Goal: Task Accomplishment & Management: Complete application form

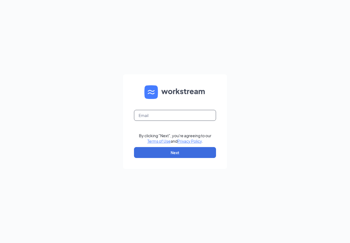
click at [150, 117] on input "text" at bounding box center [175, 115] width 82 height 11
type input "[EMAIL_ADDRESS][DOMAIN_NAME]"
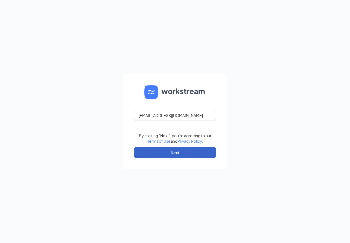
click at [152, 150] on button "Next" at bounding box center [175, 152] width 82 height 11
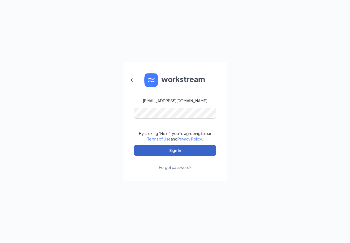
click at [172, 150] on button "Sign In" at bounding box center [175, 150] width 82 height 11
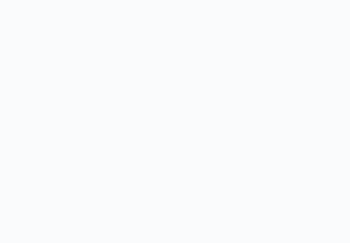
drag, startPoint x: 213, startPoint y: 141, endPoint x: 208, endPoint y: 142, distance: 5.3
click at [213, 142] on body at bounding box center [175, 121] width 350 height 243
click at [127, 70] on body at bounding box center [175, 121] width 350 height 243
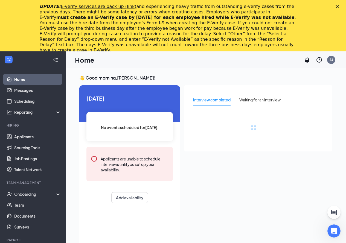
click at [339, 6] on icon "Close" at bounding box center [337, 6] width 3 height 3
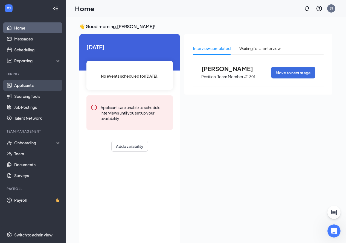
click at [28, 83] on link "Applicants" at bounding box center [37, 85] width 47 height 11
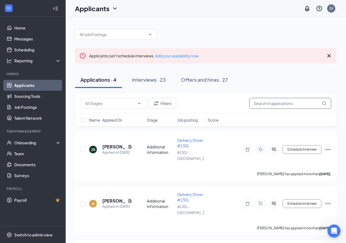
click at [283, 105] on input "text" at bounding box center [290, 103] width 82 height 11
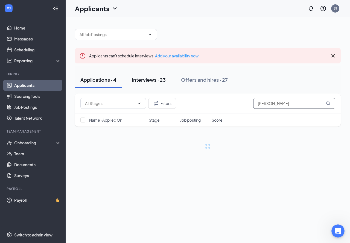
type input "vance"
click at [152, 80] on div "Interviews · 23" at bounding box center [149, 79] width 34 height 7
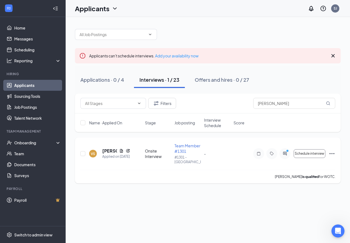
click at [94, 152] on div "VS" at bounding box center [93, 154] width 4 height 5
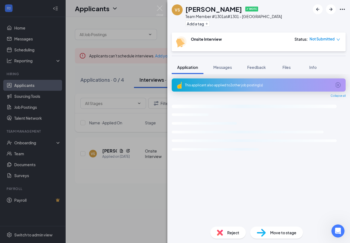
click at [130, 187] on div "VS vance sharp ✔ WOTC Team Member #1301 at #1301 - Hillside Add a tag Onsite In…" at bounding box center [175, 121] width 350 height 243
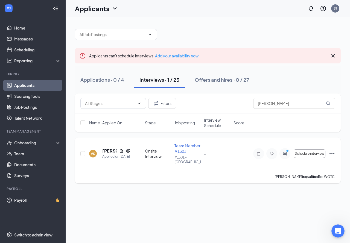
click at [331, 151] on icon "Ellipses" at bounding box center [332, 153] width 7 height 7
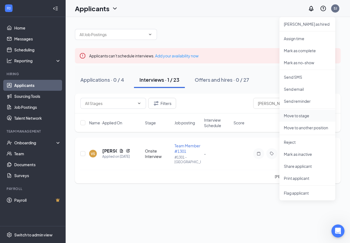
click at [304, 115] on p "Move to stage" at bounding box center [307, 115] width 47 height 5
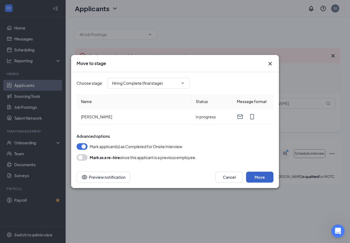
click at [258, 177] on button "Move" at bounding box center [259, 177] width 27 height 11
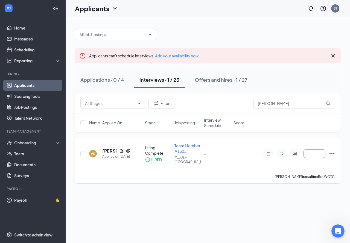
click at [334, 150] on icon "Ellipses" at bounding box center [332, 153] width 7 height 7
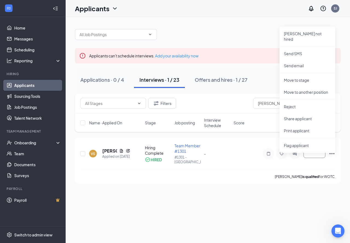
click at [228, 209] on div "Applicants can't schedule interviews. Add your availability now Applications · …" at bounding box center [208, 130] width 284 height 226
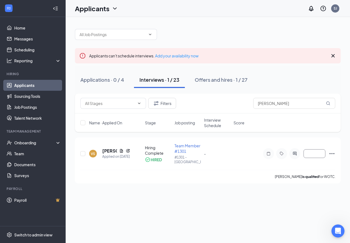
click at [162, 82] on div "Interviews · 1 / 23" at bounding box center [159, 79] width 40 height 7
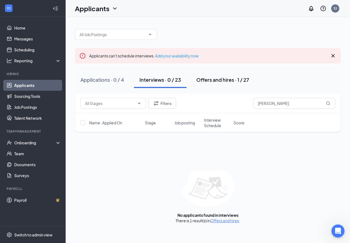
click at [221, 80] on div "Offers and hires · 1 / 27" at bounding box center [222, 79] width 53 height 7
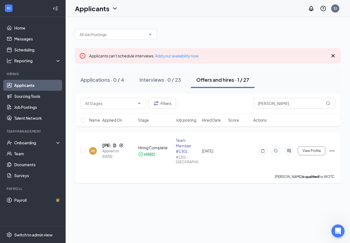
click at [148, 152] on div "HIRED" at bounding box center [149, 154] width 11 height 5
click at [332, 149] on icon "Ellipses" at bounding box center [332, 151] width 7 height 7
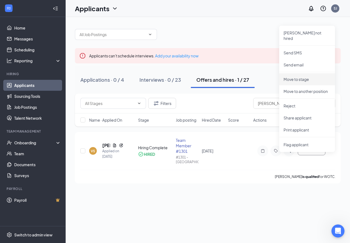
click at [299, 77] on p "Move to stage" at bounding box center [307, 79] width 47 height 5
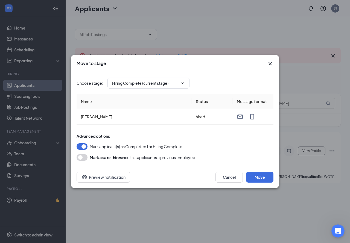
click at [279, 200] on div "Move to stage Choose stage : Hiring Complete (current stage) Name Status Messag…" at bounding box center [175, 121] width 350 height 243
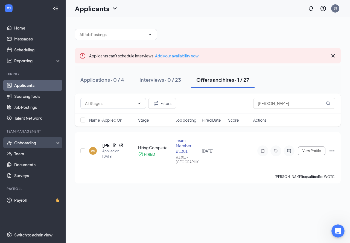
click at [26, 144] on div "Onboarding" at bounding box center [35, 142] width 42 height 5
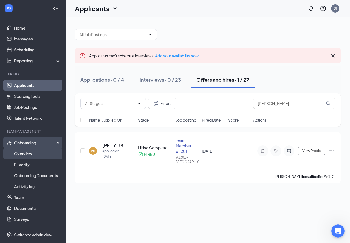
click at [27, 152] on link "Overview" at bounding box center [37, 153] width 47 height 11
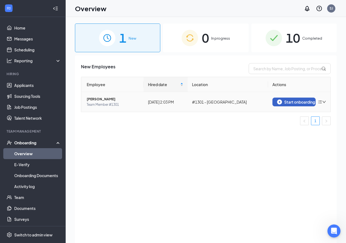
click at [292, 102] on div "Start onboarding" at bounding box center [294, 102] width 34 height 5
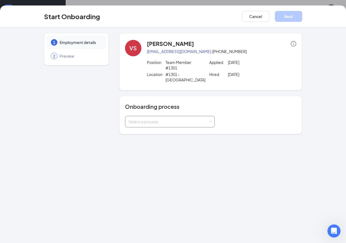
click at [148, 119] on div "Select a process" at bounding box center [169, 121] width 80 height 5
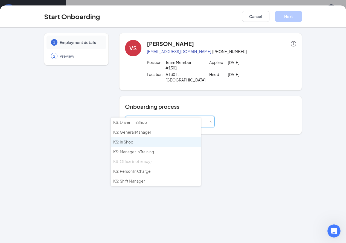
click at [144, 142] on li "KS: In Shop" at bounding box center [156, 142] width 90 height 10
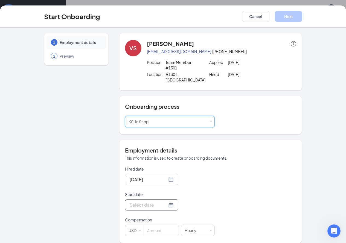
click at [151, 202] on div at bounding box center [152, 205] width 44 height 7
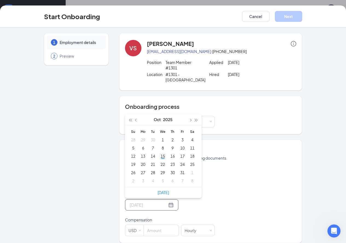
type input "Oct 15, 2025"
click at [159, 153] on div "15" at bounding box center [162, 156] width 7 height 7
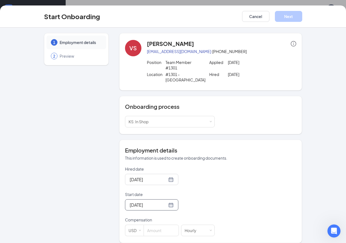
scroll to position [25, 0]
click at [144, 225] on input at bounding box center [161, 230] width 35 height 11
type input "11"
click at [302, 16] on button "Next" at bounding box center [288, 16] width 27 height 11
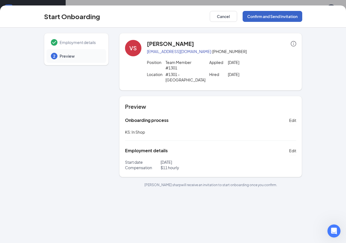
click at [302, 16] on button "Confirm and Send Invitation" at bounding box center [273, 16] width 60 height 11
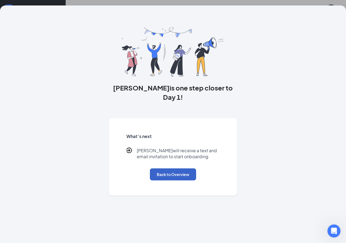
click at [173, 174] on button "Back to Overview" at bounding box center [173, 174] width 46 height 12
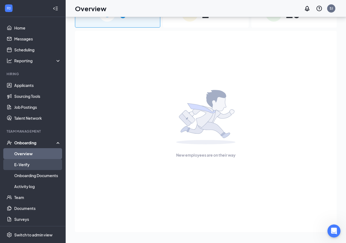
click at [28, 163] on link "E-Verify" at bounding box center [37, 164] width 47 height 11
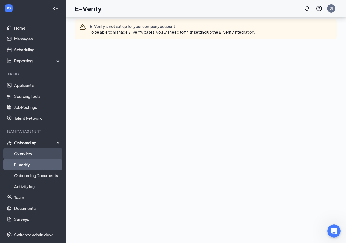
click at [29, 155] on link "Overview" at bounding box center [37, 153] width 47 height 11
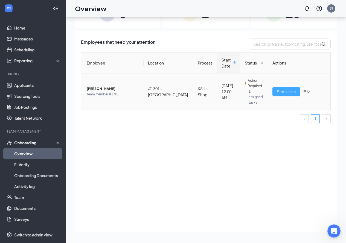
click at [283, 89] on span "Start tasks" at bounding box center [286, 92] width 19 height 6
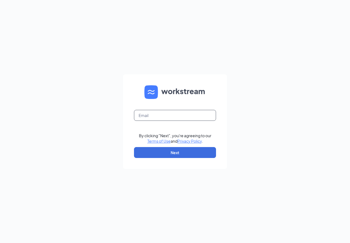
click at [164, 114] on input "text" at bounding box center [175, 115] width 82 height 11
type input "[EMAIL_ADDRESS][DOMAIN_NAME]"
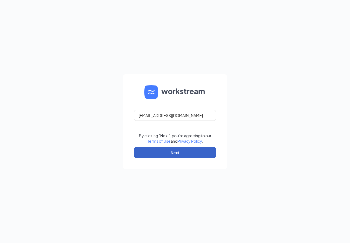
click at [171, 152] on button "Next" at bounding box center [175, 152] width 82 height 11
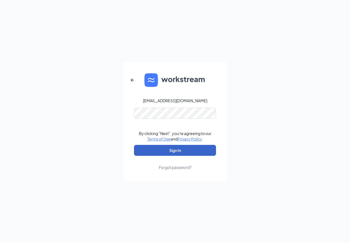
click at [171, 153] on button "Sign In" at bounding box center [175, 150] width 82 height 11
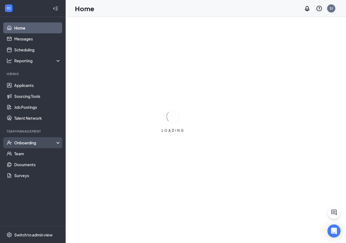
click at [24, 146] on div "Onboarding" at bounding box center [33, 142] width 66 height 11
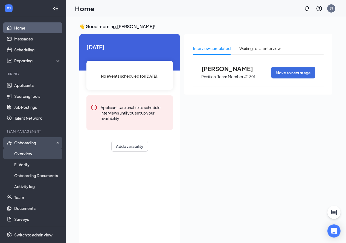
click at [28, 155] on link "Overview" at bounding box center [37, 153] width 47 height 11
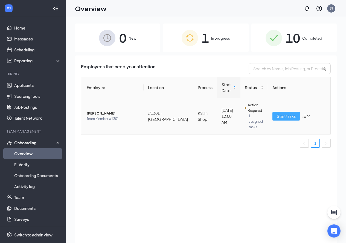
click at [286, 115] on span "Start tasks" at bounding box center [286, 116] width 19 height 6
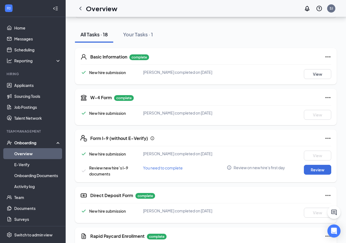
scroll to position [55, 0]
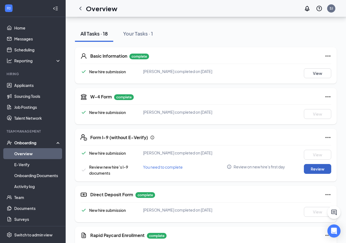
click at [318, 171] on button "Review" at bounding box center [317, 169] width 27 height 10
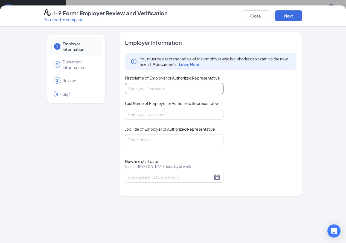
click at [143, 88] on input "First Name of Employer or Authorized Representative" at bounding box center [174, 88] width 98 height 11
type input "shawnee"
click at [145, 112] on input "Last Name of Employer or Authorized Representative" at bounding box center [174, 114] width 98 height 11
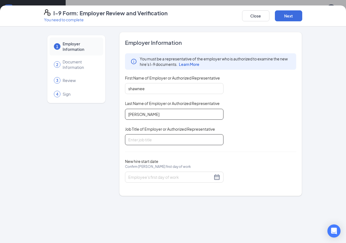
type input "jones"
click at [149, 137] on input "Job Title of Employer or Authorized Representative" at bounding box center [174, 139] width 98 height 11
type input "general manager"
click at [171, 160] on div "New hire start date Confirm vance sharp's first day of work" at bounding box center [174, 165] width 98 height 13
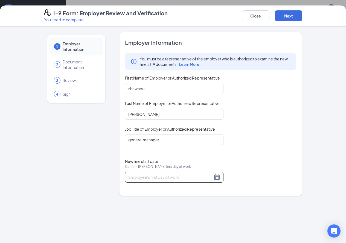
click at [203, 176] on div at bounding box center [174, 177] width 92 height 7
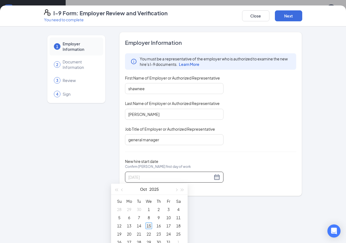
type input "10/15/2025"
drag, startPoint x: 147, startPoint y: 226, endPoint x: 150, endPoint y: 224, distance: 3.5
click at [147, 226] on div "15" at bounding box center [148, 226] width 7 height 7
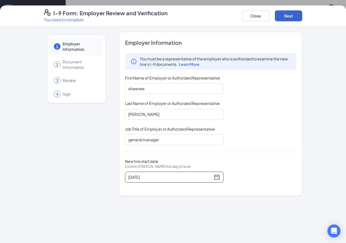
click at [302, 17] on button "Next" at bounding box center [288, 15] width 27 height 11
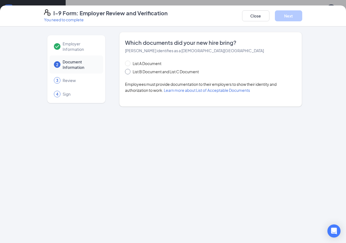
click at [125, 71] on input "List B Document and List C Document" at bounding box center [127, 71] width 4 height 4
radio input "true"
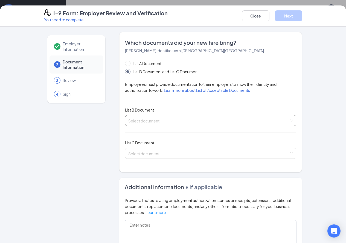
click at [143, 118] on input "search" at bounding box center [208, 119] width 161 height 8
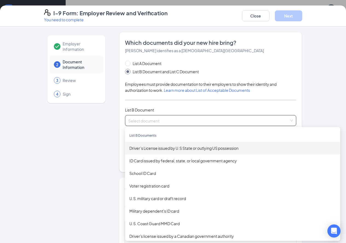
click at [146, 150] on div "Driver’s License issued by U.S State or outlying US possession" at bounding box center [232, 148] width 206 height 6
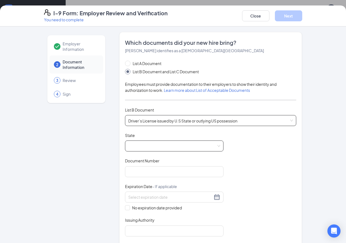
click at [143, 146] on span at bounding box center [174, 146] width 92 height 10
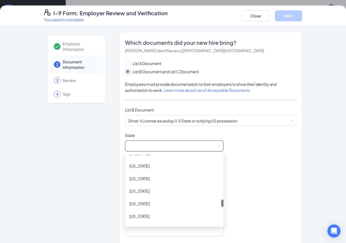
scroll to position [465, 0]
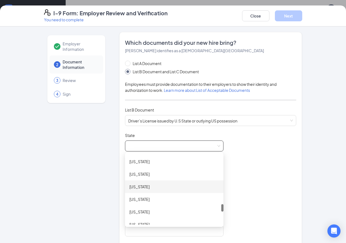
click at [129, 186] on div "Oklahoma" at bounding box center [174, 187] width 90 height 6
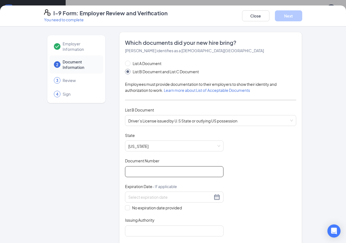
click at [127, 173] on input "Document Number" at bounding box center [174, 171] width 98 height 11
type input "c082197536"
click at [130, 197] on input at bounding box center [170, 197] width 84 height 6
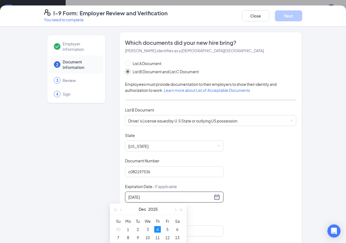
type input "12/04/2025"
click at [242, 177] on div "Document Title Driver’s License issued by U.S State or outlying US possession S…" at bounding box center [210, 185] width 171 height 104
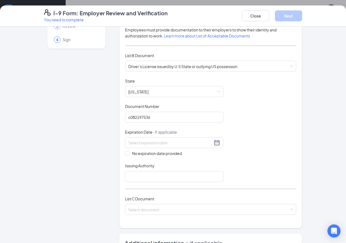
scroll to position [55, 0]
click at [136, 179] on input "Issuing Authority" at bounding box center [174, 176] width 98 height 11
type input "ok department safety"
click at [231, 166] on div "Document Title Driver’s License issued by U.S State or outlying US possession S…" at bounding box center [210, 130] width 171 height 104
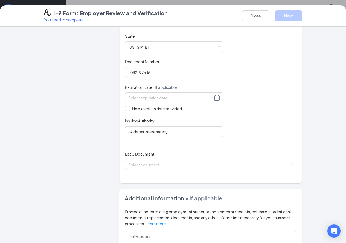
scroll to position [109, 0]
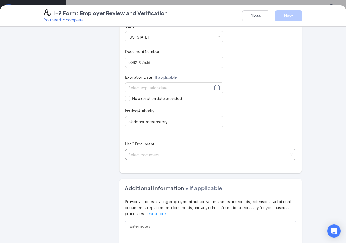
click at [128, 154] on input "search" at bounding box center [208, 153] width 161 height 8
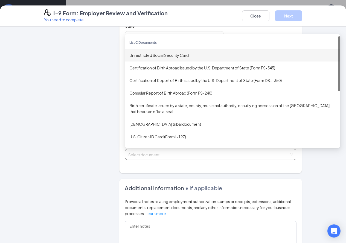
click at [144, 56] on div "Unrestricted Social Security Card" at bounding box center [232, 55] width 206 height 6
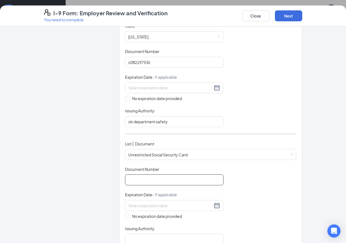
click at [139, 180] on input "Document Number" at bounding box center [174, 179] width 98 height 11
type input "4488884577"
drag, startPoint x: 88, startPoint y: 199, endPoint x: 64, endPoint y: 197, distance: 23.9
click at [75, 200] on div "Employer Information 2 Document Information 3 Review 4 Sign" at bounding box center [76, 169] width 65 height 493
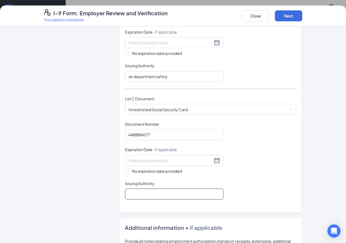
scroll to position [164, 0]
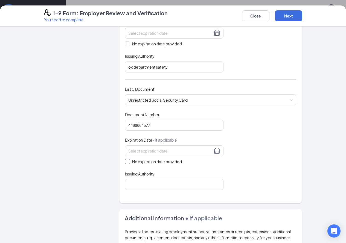
click at [125, 162] on input "No expiration date provided" at bounding box center [127, 161] width 4 height 4
checkbox input "true"
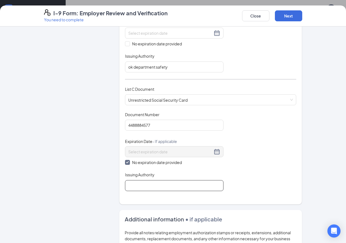
click at [125, 188] on input "Issuing Authority" at bounding box center [174, 185] width 98 height 11
type input "ssa"
click at [57, 211] on div "Employer Information 2 Document Information 3 Review 4 Sign" at bounding box center [76, 115] width 65 height 494
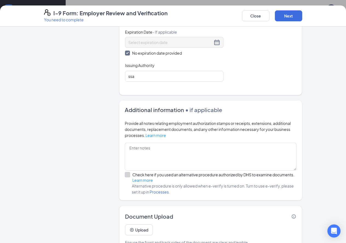
scroll to position [274, 0]
click at [302, 19] on button "Next" at bounding box center [288, 15] width 27 height 11
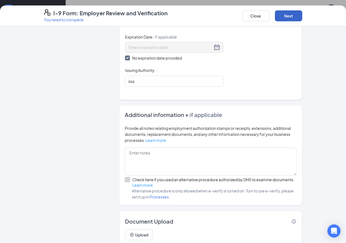
click at [302, 13] on button "Next" at bounding box center [288, 15] width 27 height 11
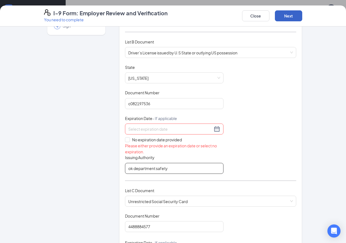
scroll to position [55, 0]
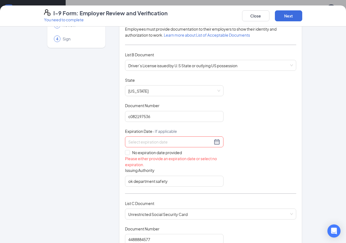
click at [202, 144] on div at bounding box center [174, 142] width 92 height 7
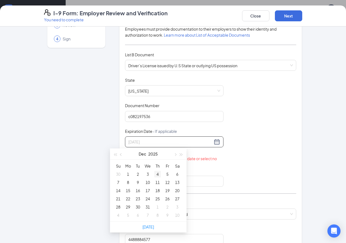
type input "12/04/2025"
click at [158, 175] on div "4" at bounding box center [157, 174] width 7 height 7
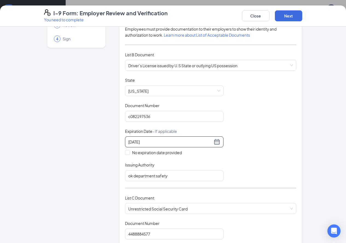
click at [250, 162] on div "Document Title Driver’s License issued by U.S State or outlying US possession S…" at bounding box center [210, 129] width 171 height 104
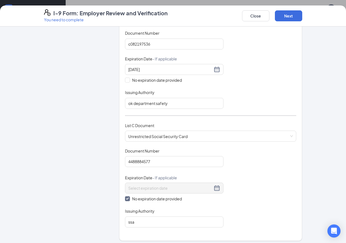
scroll to position [137, 0]
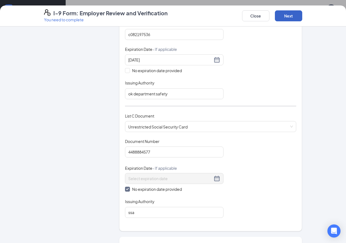
click at [302, 14] on button "Next" at bounding box center [288, 15] width 27 height 11
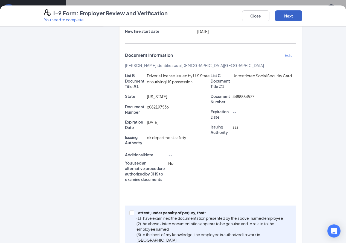
scroll to position [82, 0]
click at [129, 211] on span at bounding box center [131, 213] width 5 height 5
click at [129, 211] on input "I attest, under penalty of perjury, that: (1) I have examined the documentation…" at bounding box center [131, 213] width 4 height 4
checkbox input "true"
click at [302, 14] on button "Next" at bounding box center [288, 15] width 27 height 11
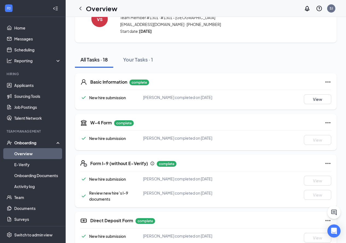
scroll to position [0, 0]
